Goal: Find specific page/section: Find specific page/section

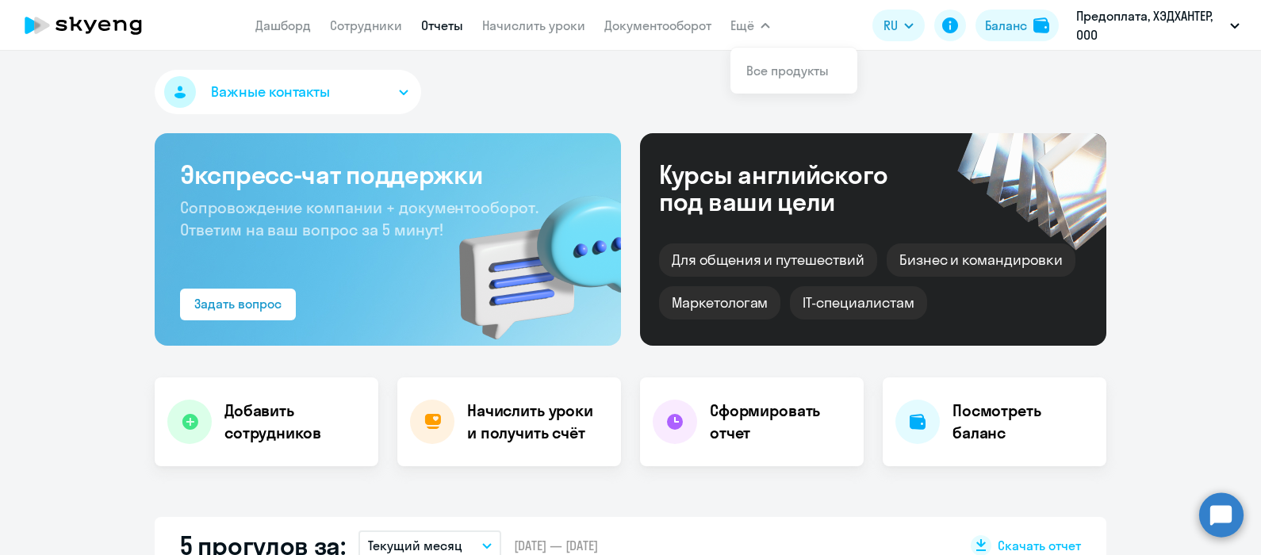
click at [449, 28] on link "Отчеты" at bounding box center [442, 25] width 42 height 16
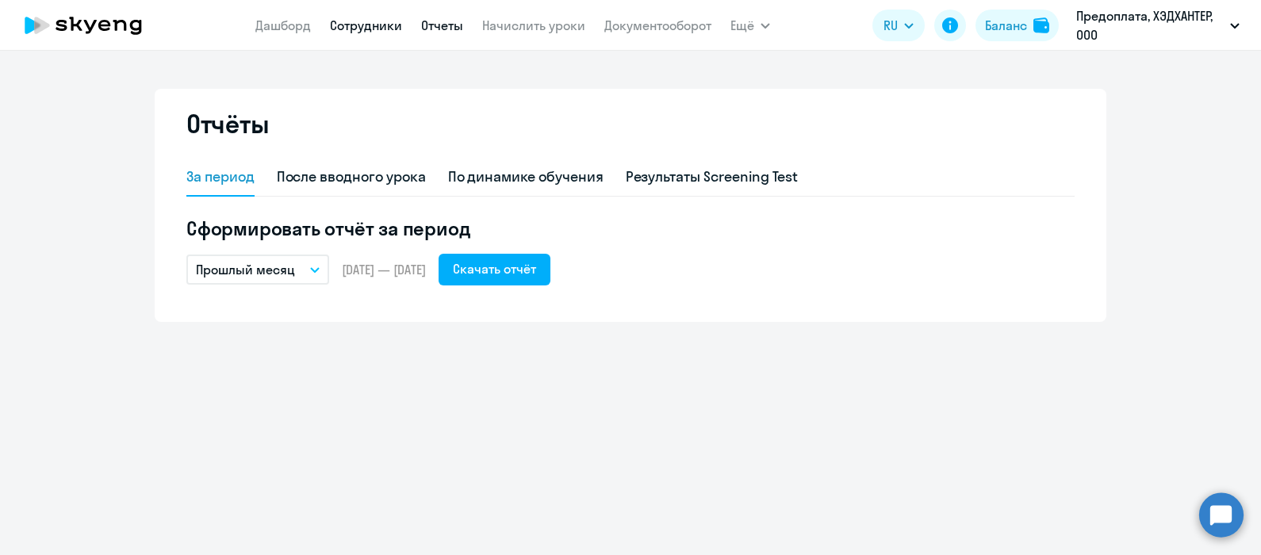
click at [355, 26] on link "Сотрудники" at bounding box center [366, 25] width 72 height 16
select select "30"
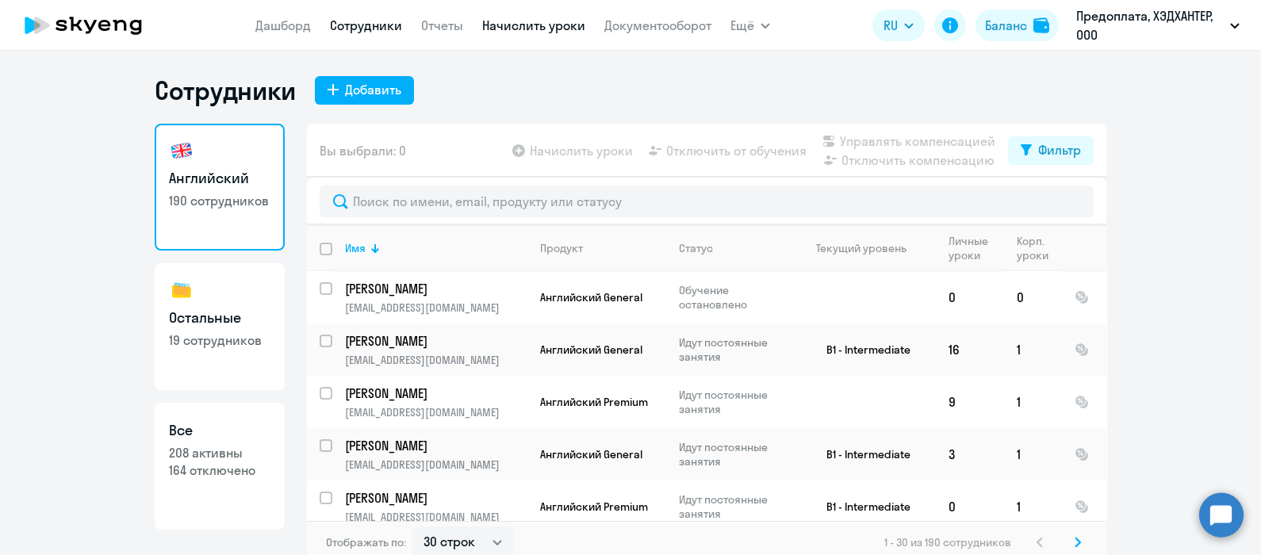
click at [531, 25] on link "Начислить уроки" at bounding box center [533, 25] width 103 height 16
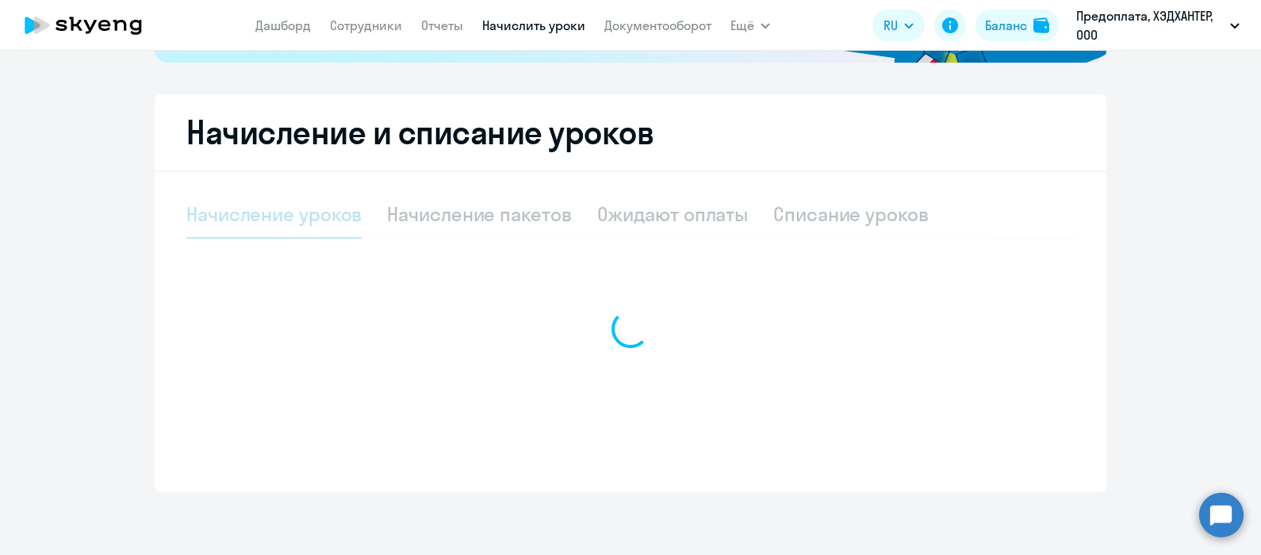
select select "10"
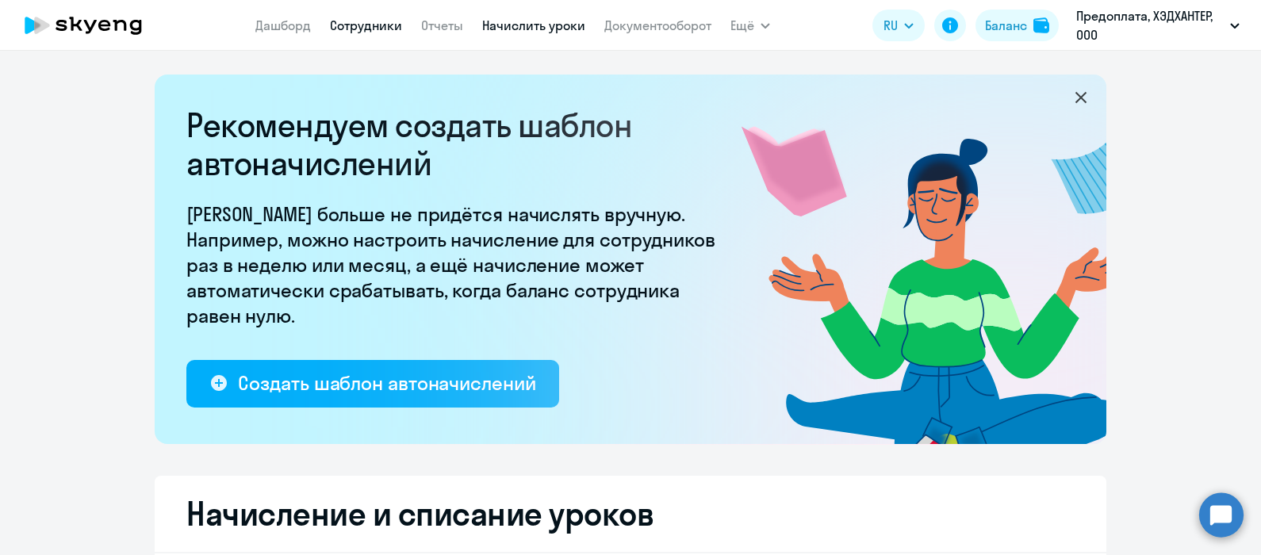
click at [331, 31] on link "Сотрудники" at bounding box center [366, 25] width 72 height 16
select select "30"
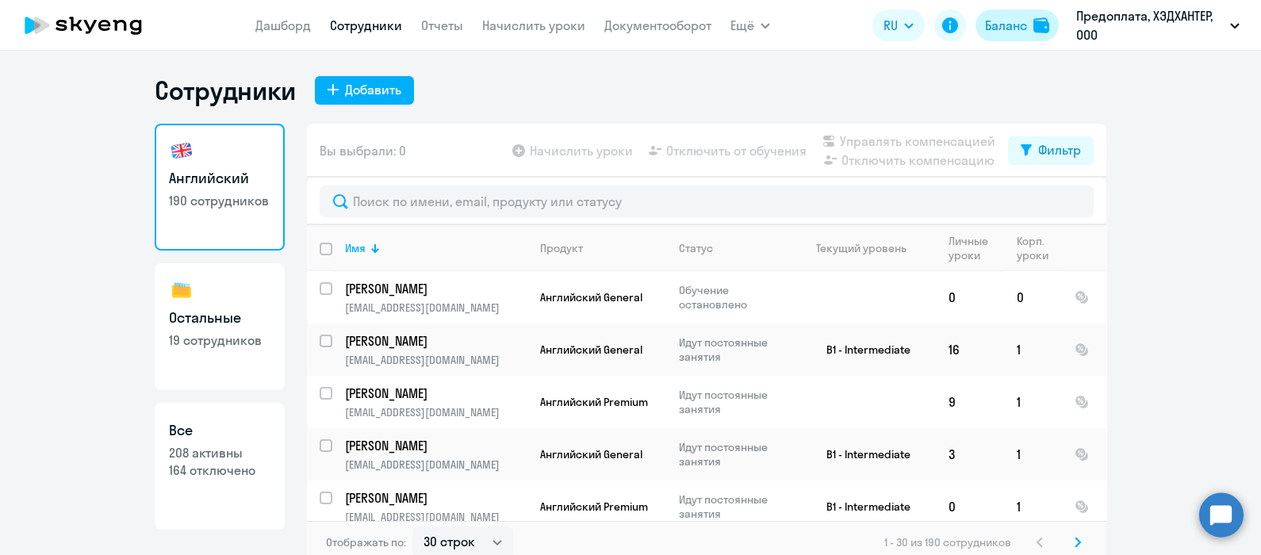
click at [1004, 40] on button "Баланс" at bounding box center [1017, 26] width 83 height 32
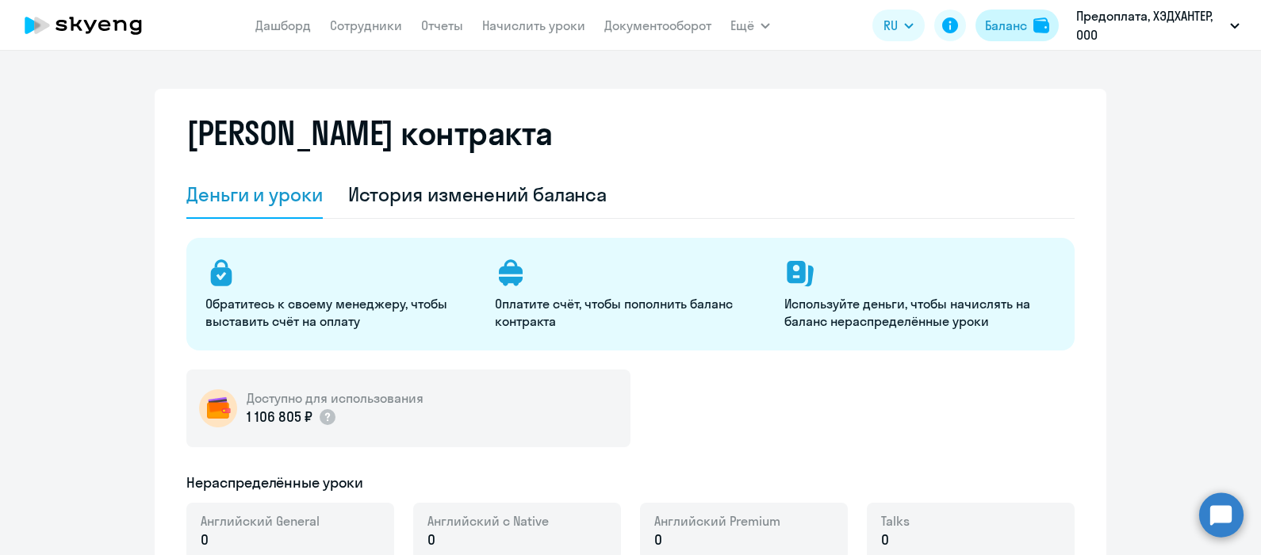
select select "english_adult_not_native_speaker"
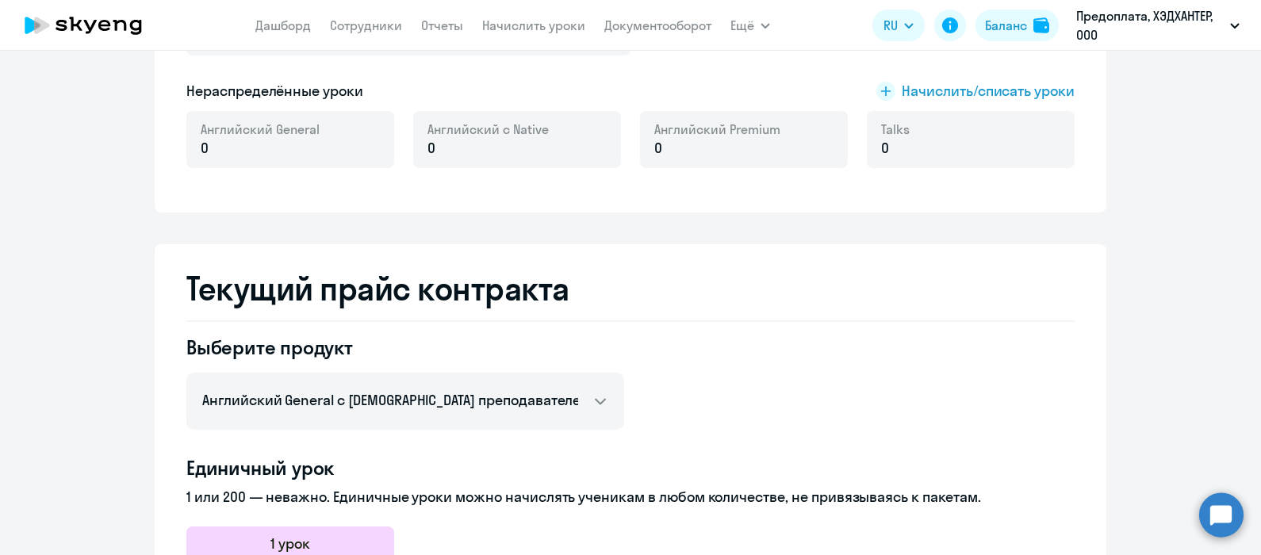
scroll to position [434, 0]
